Goal: Task Accomplishment & Management: Manage account settings

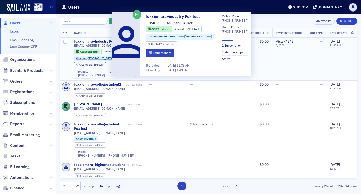
click at [104, 41] on div "foxxiomara+industry Fox test" at bounding box center [98, 41] width 48 height 5
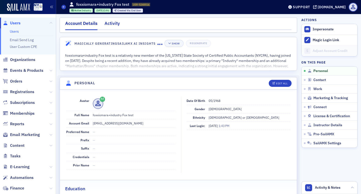
click at [110, 26] on div "Activity" at bounding box center [112, 24] width 15 height 9
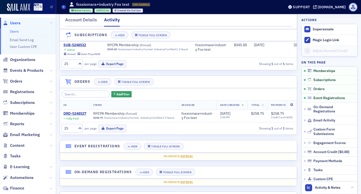
scroll to position [59, 0]
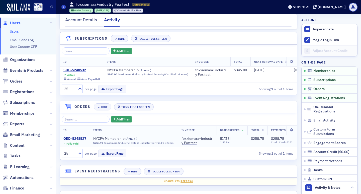
drag, startPoint x: 83, startPoint y: 143, endPoint x: 86, endPoint y: 143, distance: 2.8
click at [83, 141] on div "ORD-5248527" at bounding box center [74, 139] width 23 height 5
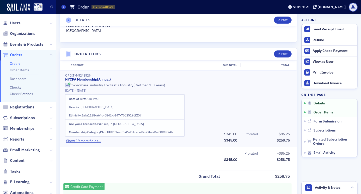
scroll to position [176, 0]
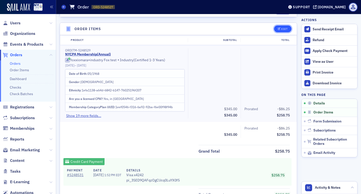
click at [282, 28] on div "Edit" at bounding box center [285, 29] width 6 height 3
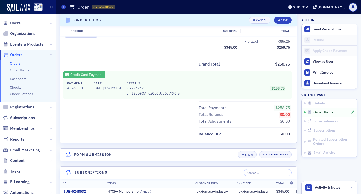
scroll to position [232, 0]
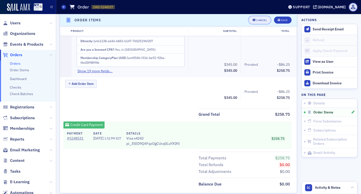
click at [257, 22] on button "Cancel" at bounding box center [260, 20] width 22 height 7
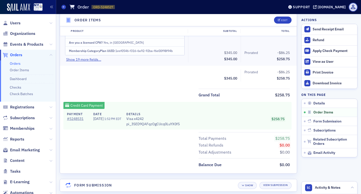
scroll to position [182, 0]
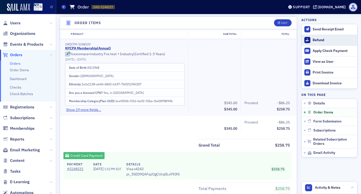
click at [316, 40] on div "Refund" at bounding box center [334, 40] width 42 height 5
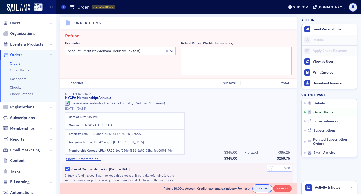
click at [256, 189] on button "Cancel" at bounding box center [262, 188] width 18 height 7
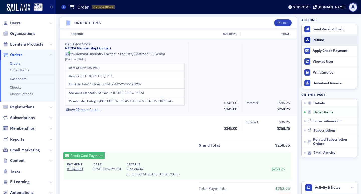
click at [314, 41] on div "Refund" at bounding box center [334, 40] width 42 height 5
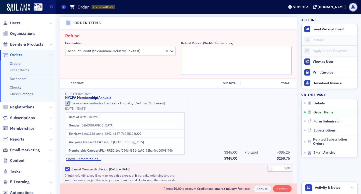
scroll to position [207, 0]
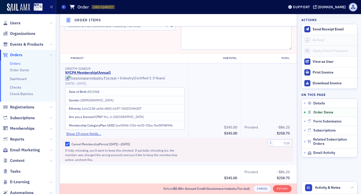
click at [68, 144] on input "Cancel Membership Period 10/3/2025 – 6/1/2026" at bounding box center [67, 144] width 5 height 5
checkbox input "false"
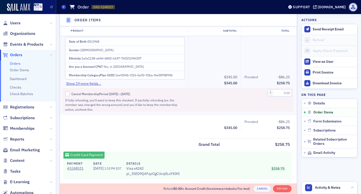
scroll to position [282, 0]
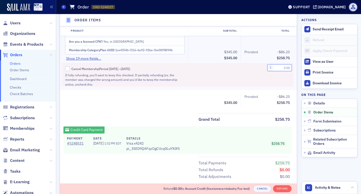
click at [276, 66] on input "text" at bounding box center [280, 67] width 25 height 7
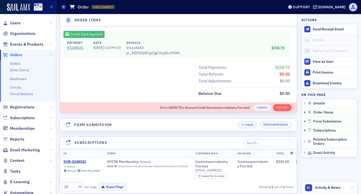
scroll to position [328, 0]
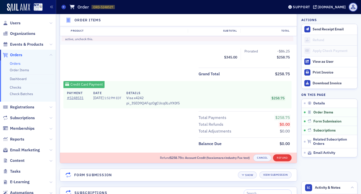
type input "258.75"
click at [280, 158] on button "Refund" at bounding box center [282, 157] width 18 height 7
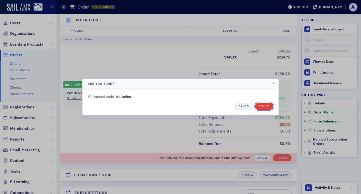
click at [264, 107] on button "Refund" at bounding box center [264, 106] width 18 height 7
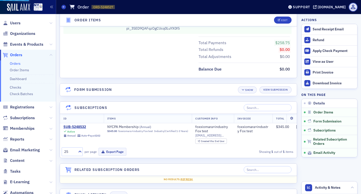
scroll to position [335, 0]
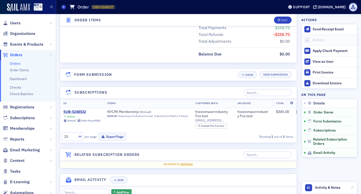
scroll to position [355, 0]
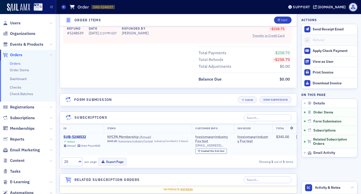
click at [80, 137] on div "SUB-5248532" at bounding box center [81, 137] width 37 height 5
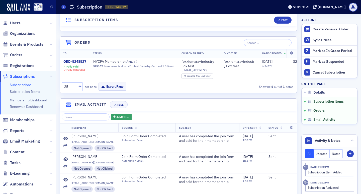
scroll to position [141, 0]
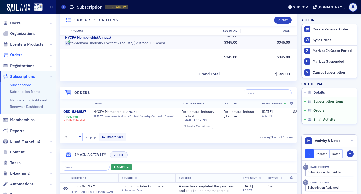
click at [13, 55] on span "Orders" at bounding box center [16, 55] width 12 height 6
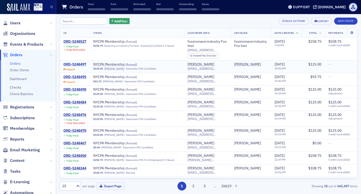
click at [72, 65] on div "ORD-5248497" at bounding box center [74, 64] width 23 height 5
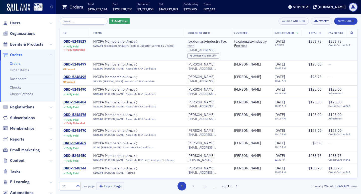
click at [82, 42] on div "ORD-5248527" at bounding box center [74, 41] width 23 height 5
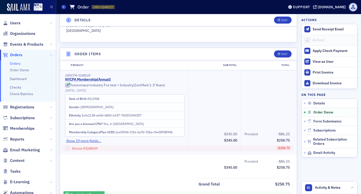
scroll to position [226, 0]
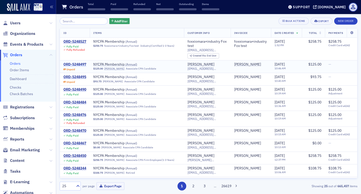
click at [81, 66] on div "ORD-5248497" at bounding box center [74, 64] width 23 height 5
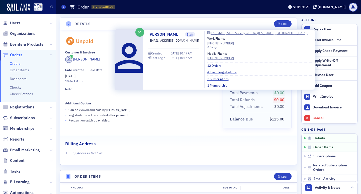
click at [100, 60] on div "[PERSON_NAME]" at bounding box center [86, 59] width 27 height 5
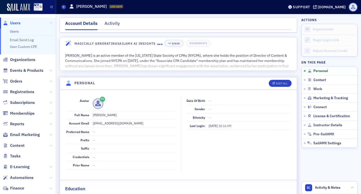
click at [355, 7] on span at bounding box center [353, 7] width 9 height 9
click at [355, 12] on button "My Profile" at bounding box center [348, 16] width 26 height 8
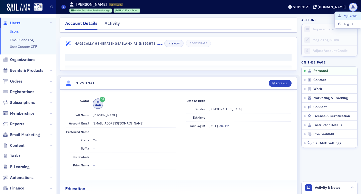
click at [354, 6] on span at bounding box center [353, 7] width 9 height 9
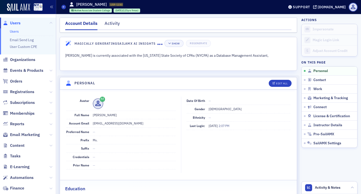
click at [13, 23] on span "Users" at bounding box center [15, 23] width 11 height 6
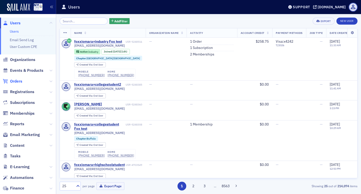
click at [21, 84] on span "Orders" at bounding box center [16, 82] width 12 height 6
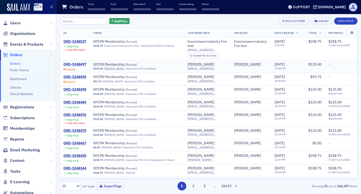
click at [73, 63] on div "ORD-5248497" at bounding box center [74, 64] width 23 height 5
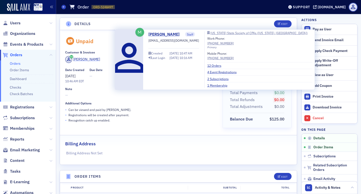
click at [93, 60] on div "[PERSON_NAME]" at bounding box center [86, 59] width 27 height 5
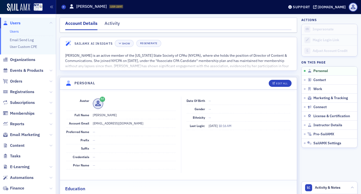
drag, startPoint x: 174, startPoint y: 62, endPoint x: 212, endPoint y: 39, distance: 44.1
click at [175, 61] on button "View" at bounding box center [179, 60] width 16 height 9
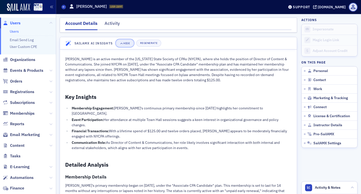
click at [126, 41] on button "Hide" at bounding box center [125, 43] width 18 height 7
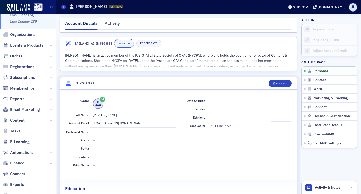
scroll to position [53, 0]
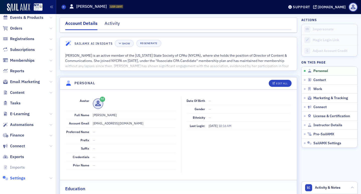
click at [21, 178] on span "Settings" at bounding box center [17, 178] width 15 height 6
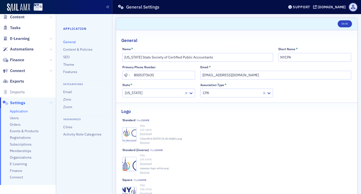
scroll to position [104, 0]
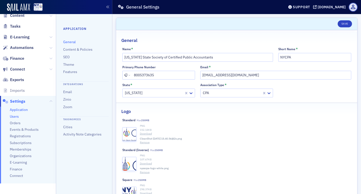
click at [18, 115] on span "Users" at bounding box center [14, 116] width 9 height 5
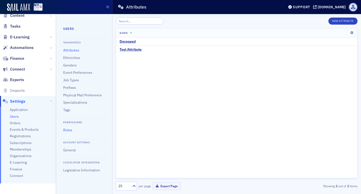
click at [68, 131] on link "Roles" at bounding box center [67, 130] width 9 height 5
